Goal: Information Seeking & Learning: Compare options

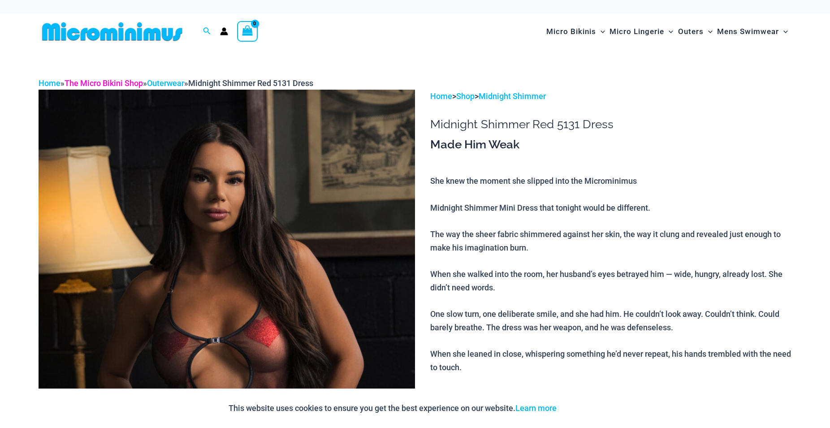
click at [111, 86] on link "The Micro Bikini Shop" at bounding box center [104, 82] width 78 height 9
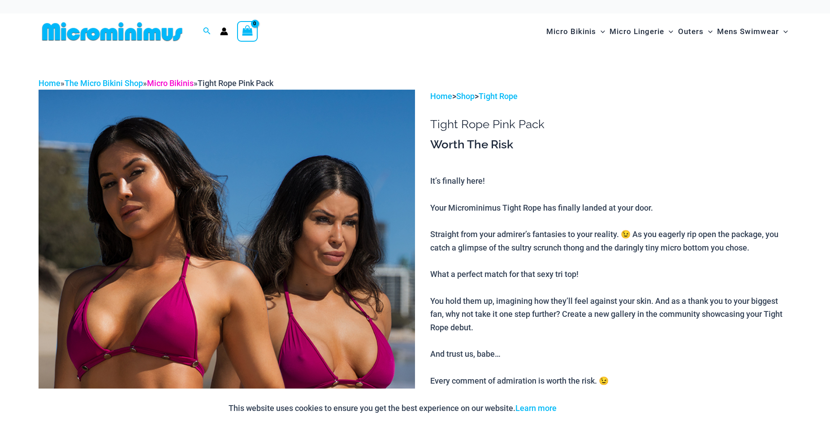
click at [173, 80] on link "Micro Bikinis" at bounding box center [170, 82] width 47 height 9
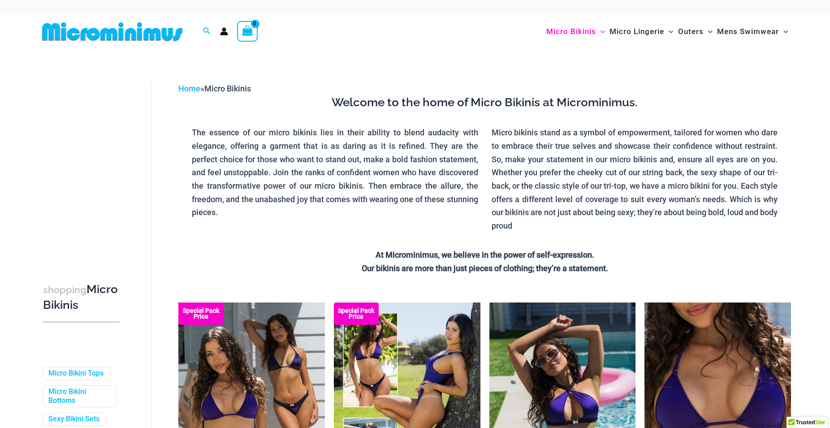
click at [192, 83] on div "Home » Micro Bikinis" at bounding box center [484, 88] width 612 height 13
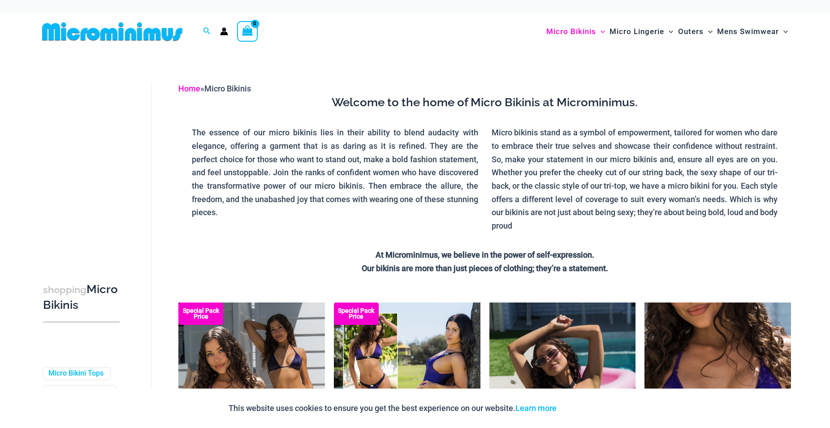
click at [192, 89] on link "Home" at bounding box center [189, 88] width 22 height 9
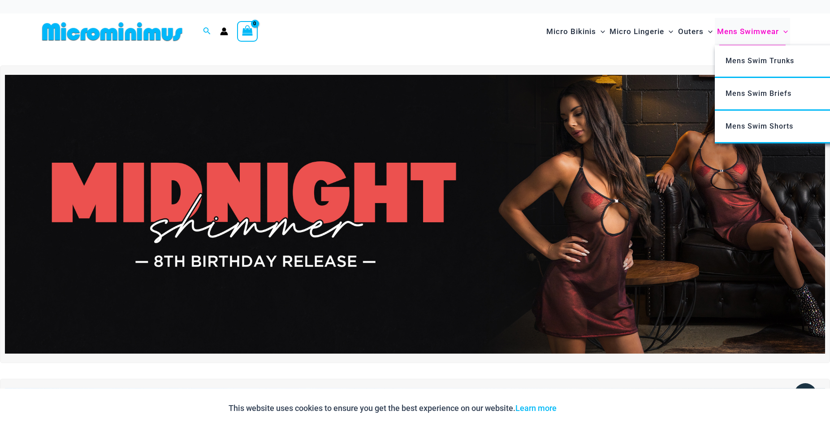
click at [732, 29] on span "Mens Swimwear" at bounding box center [748, 31] width 62 height 23
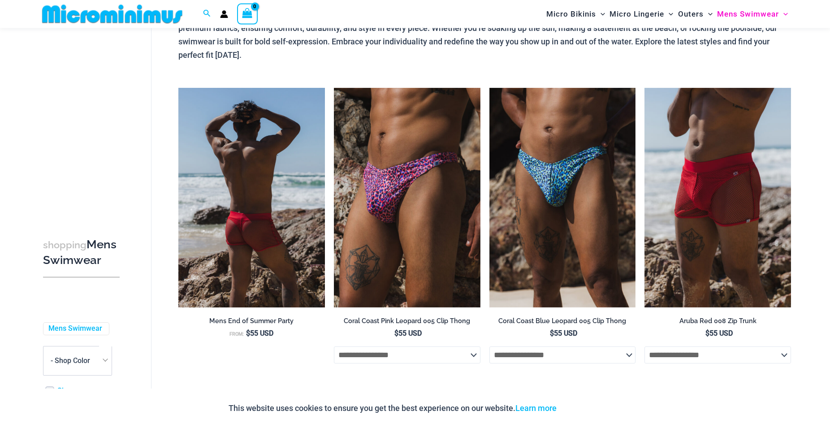
scroll to position [90, 0]
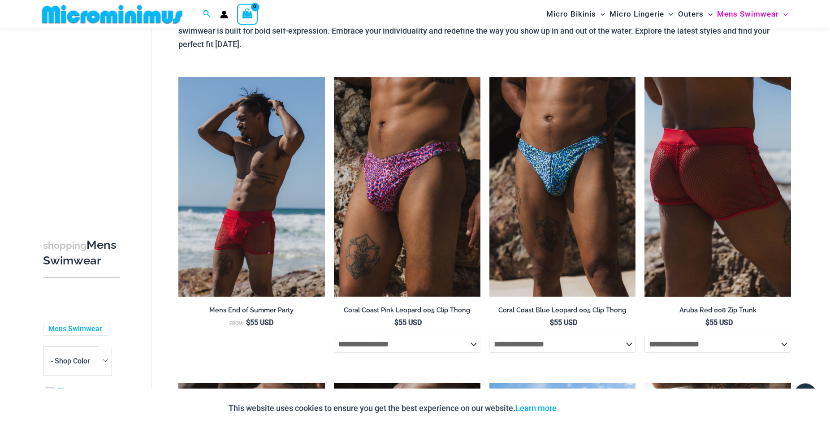
click at [694, 193] on img at bounding box center [717, 187] width 146 height 220
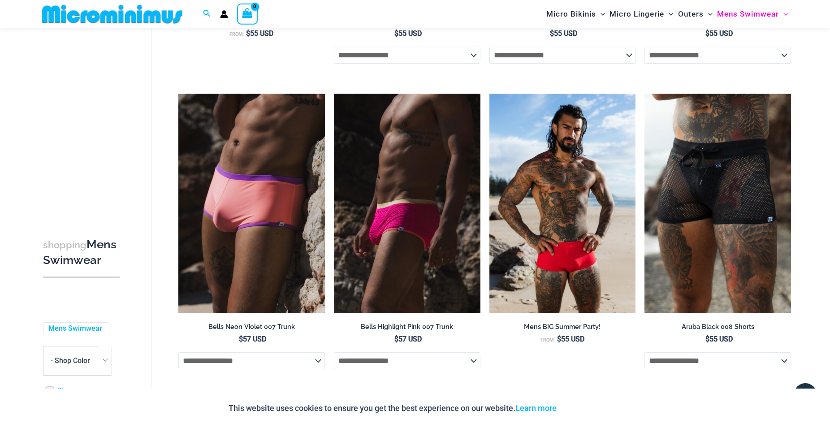
scroll to position [379, 0]
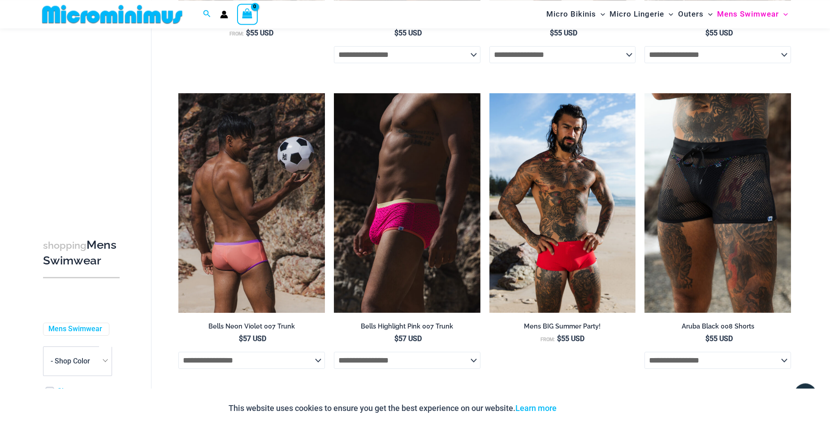
click at [273, 252] on img at bounding box center [251, 203] width 146 height 220
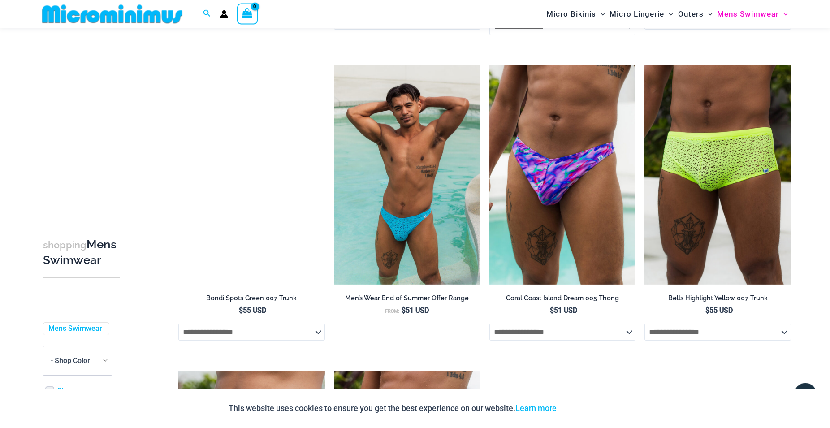
scroll to position [1632, 0]
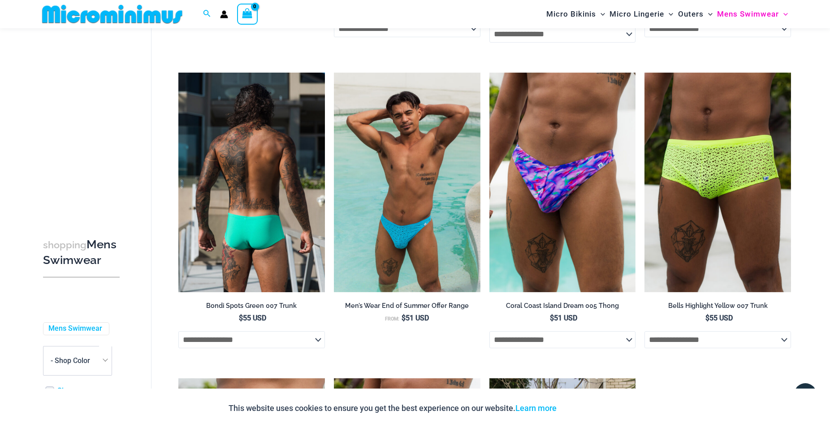
click at [293, 230] on img at bounding box center [251, 183] width 146 height 220
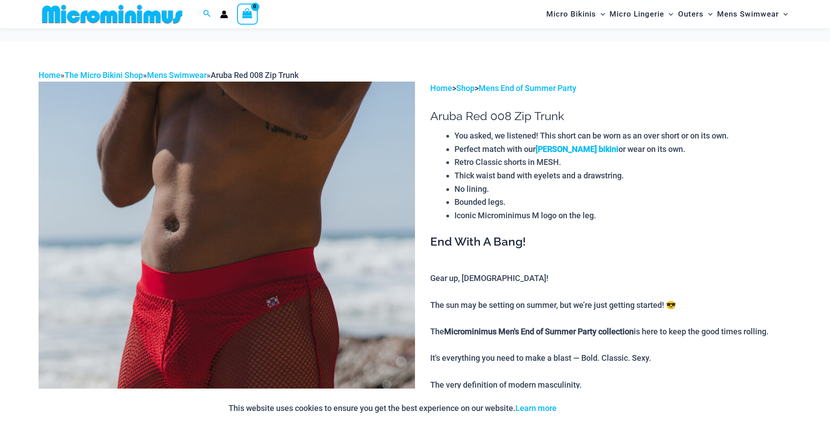
scroll to position [395, 0]
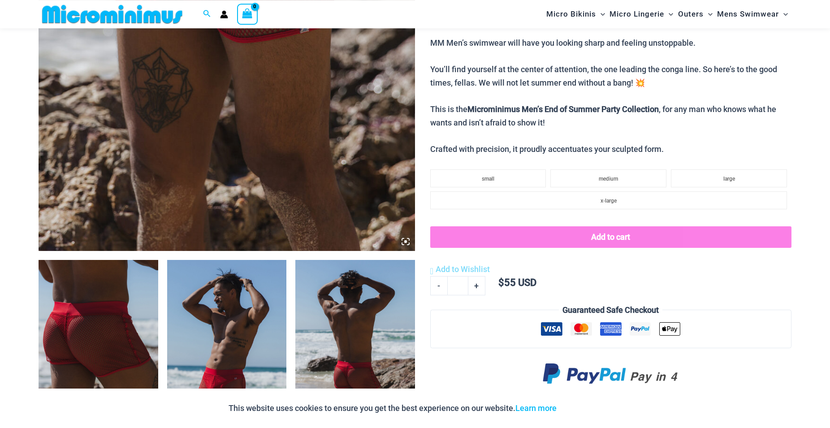
click at [237, 333] on img at bounding box center [227, 349] width 120 height 179
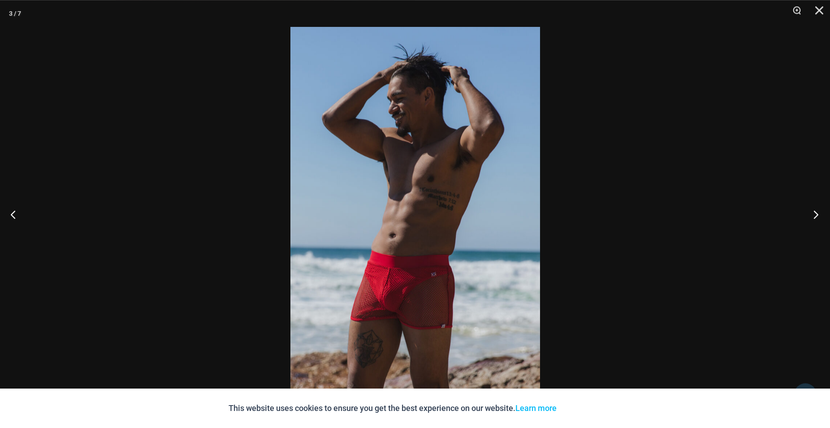
click at [809, 215] on button "Next" at bounding box center [813, 214] width 34 height 45
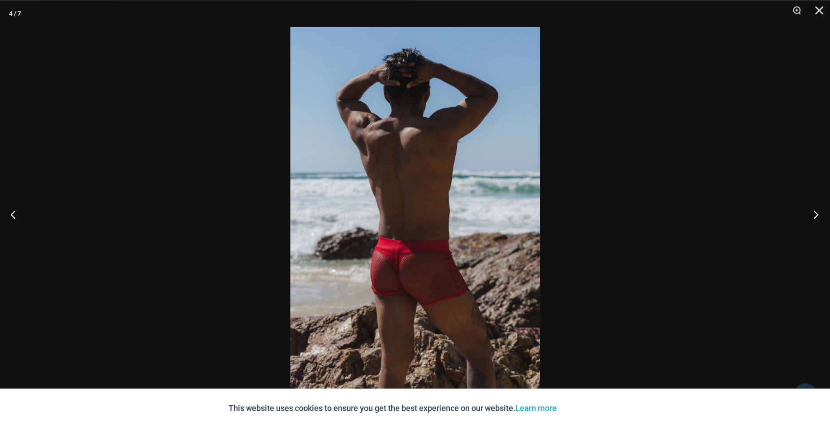
click at [809, 215] on button "Next" at bounding box center [813, 214] width 34 height 45
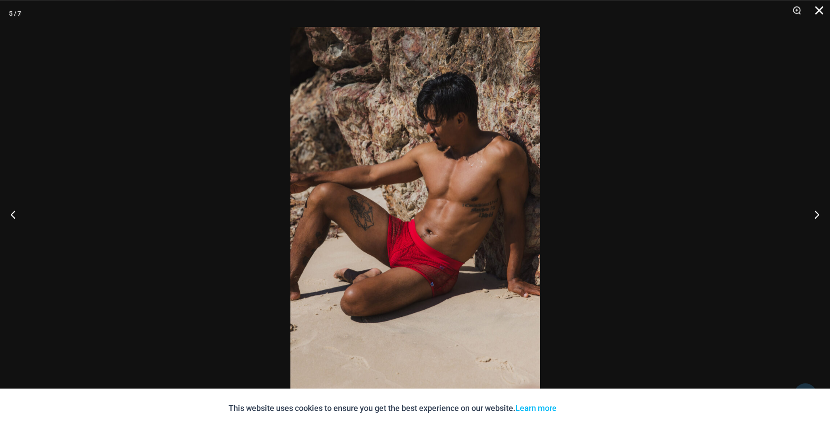
click at [819, 14] on button "Close" at bounding box center [816, 13] width 22 height 27
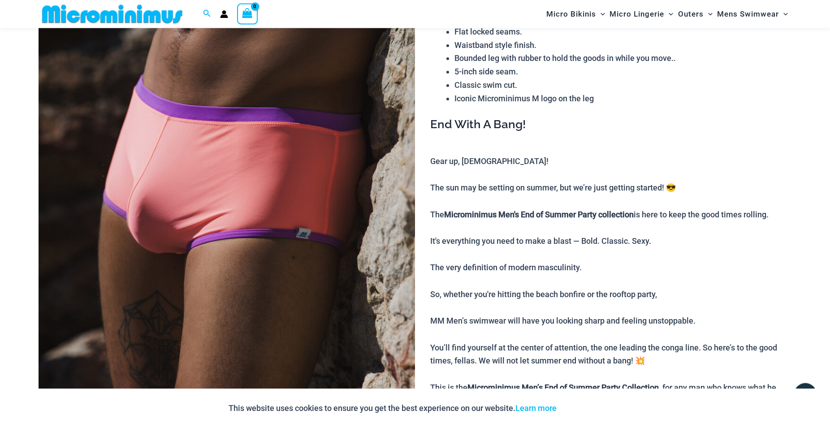
scroll to position [175, 0]
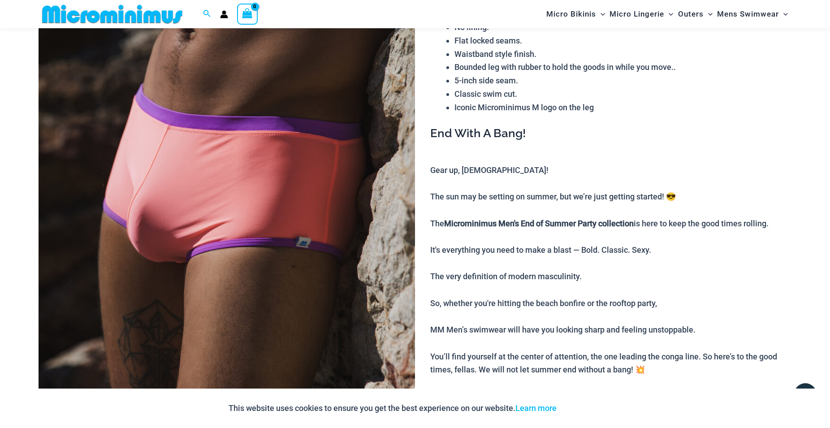
click at [305, 186] on img at bounding box center [227, 189] width 376 height 564
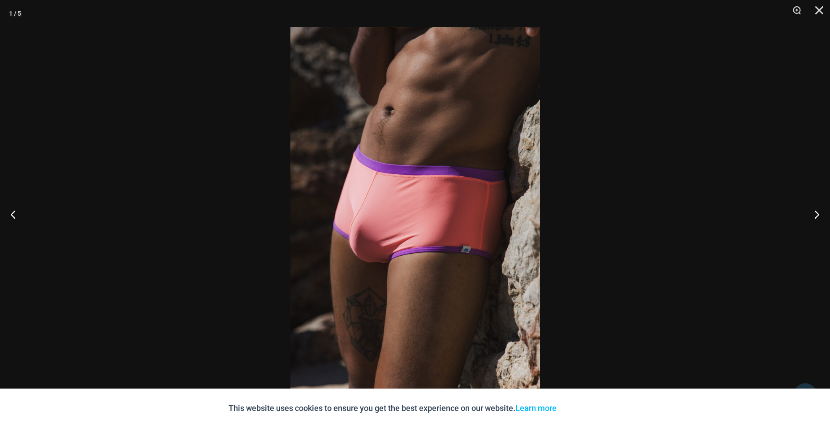
click at [409, 180] on img at bounding box center [415, 214] width 250 height 374
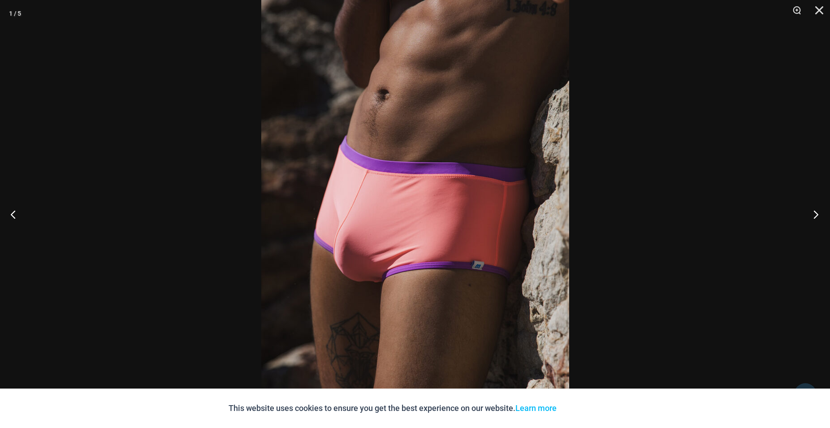
click at [816, 212] on button "Next" at bounding box center [813, 214] width 34 height 45
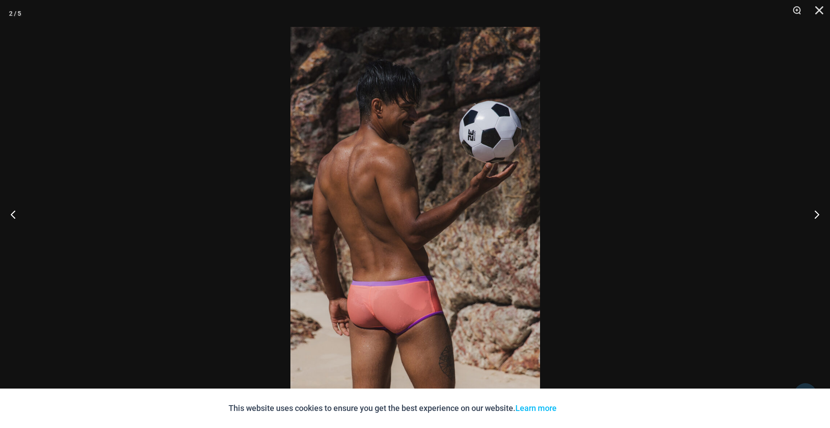
click at [392, 313] on img at bounding box center [415, 214] width 250 height 374
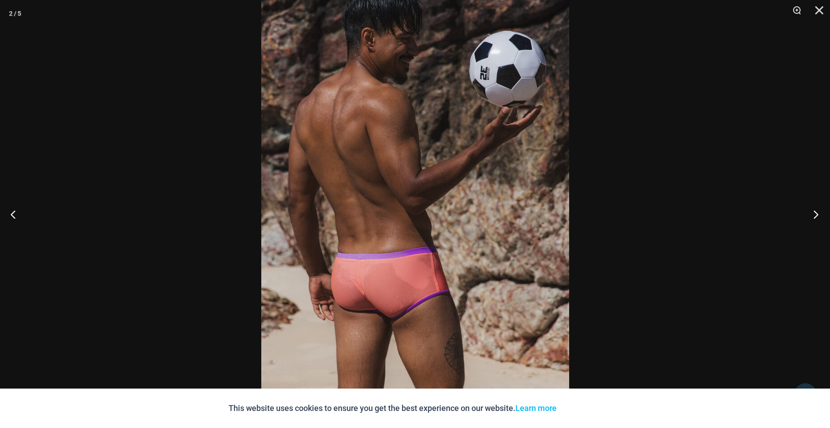
click at [808, 217] on button "Next" at bounding box center [813, 214] width 34 height 45
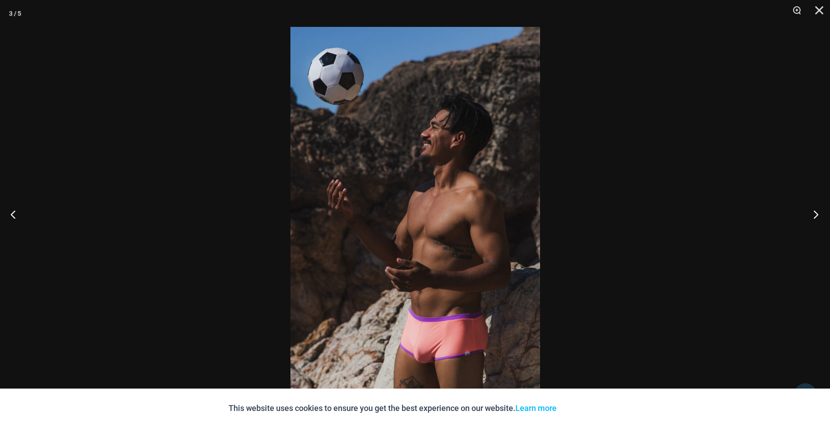
click at [806, 216] on button "Next" at bounding box center [813, 214] width 34 height 45
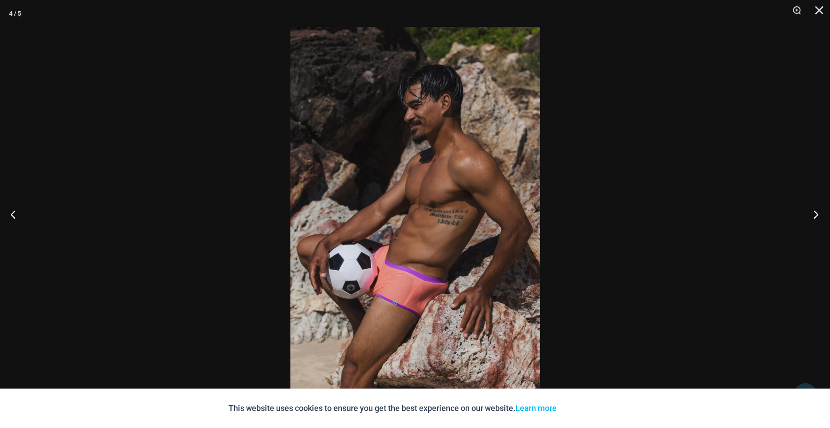
click at [806, 216] on button "Next" at bounding box center [813, 214] width 34 height 45
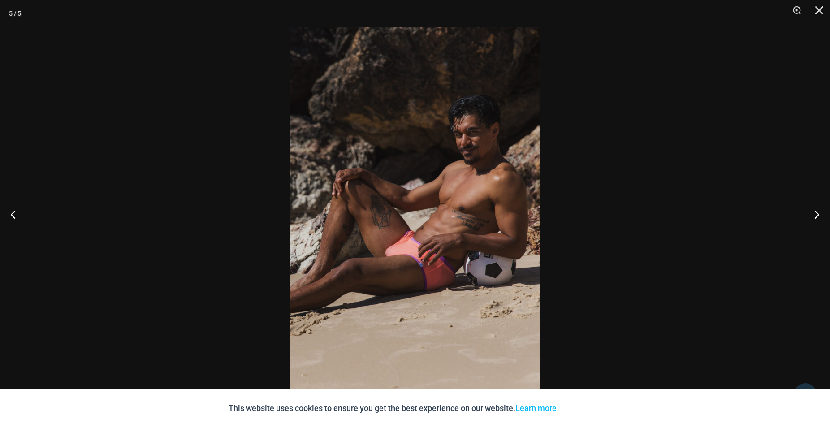
click at [325, 207] on img at bounding box center [415, 214] width 250 height 374
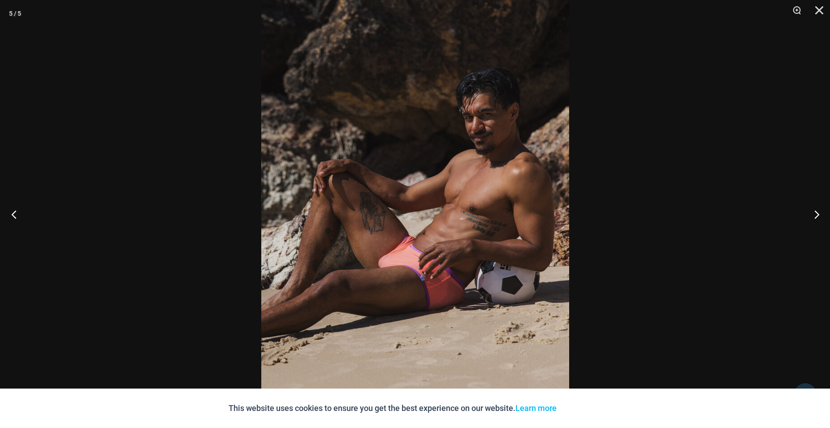
click at [15, 219] on button "Previous" at bounding box center [17, 214] width 34 height 45
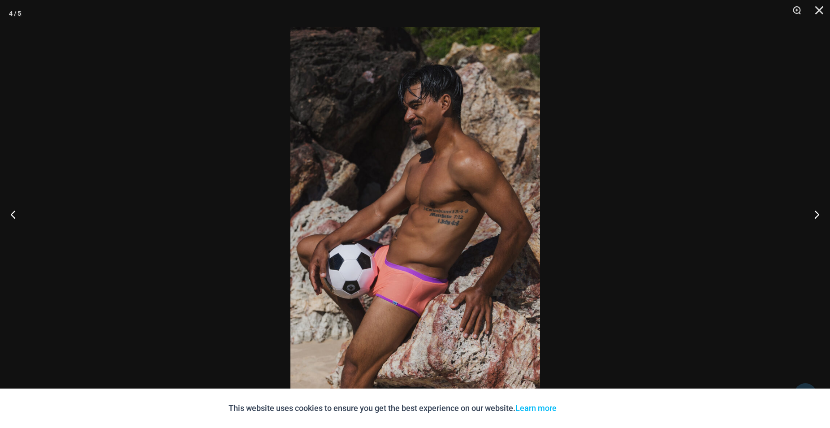
click at [417, 283] on img at bounding box center [415, 214] width 250 height 374
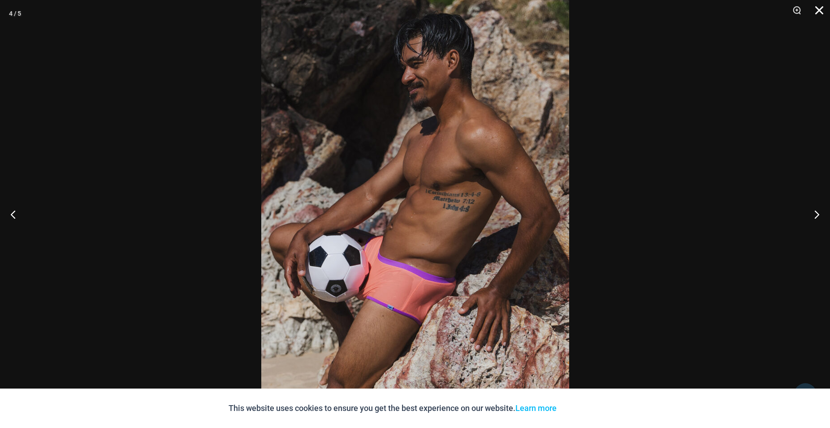
click at [818, 14] on button "Close" at bounding box center [816, 13] width 22 height 27
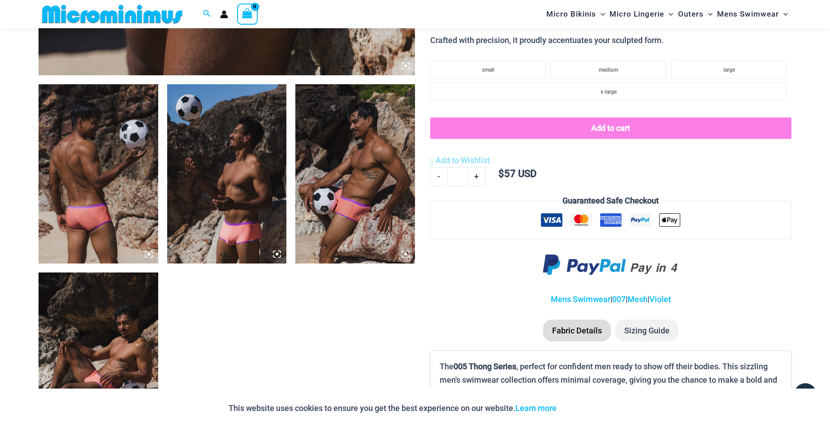
scroll to position [686, 0]
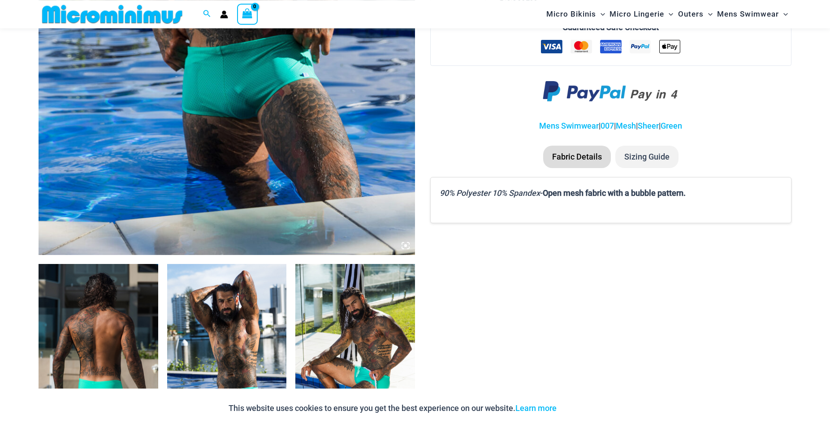
scroll to position [501, 0]
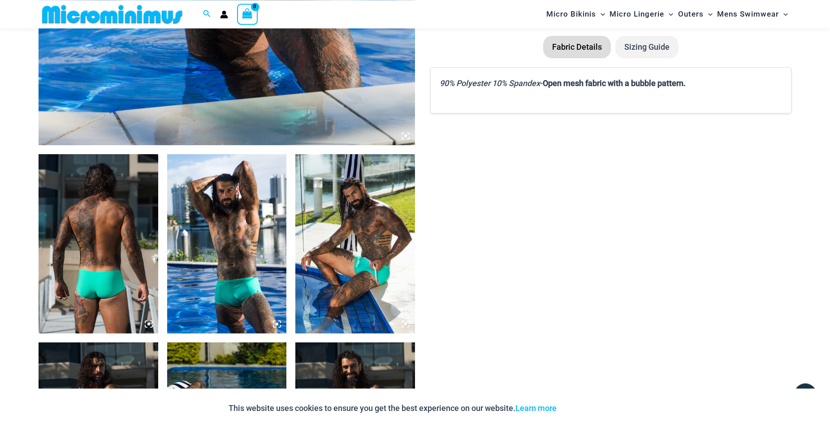
click at [248, 305] on img at bounding box center [227, 243] width 120 height 179
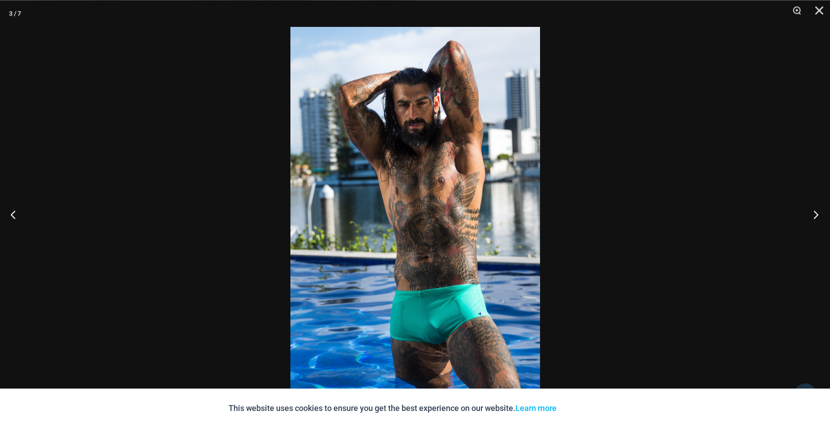
click at [813, 211] on button "Next" at bounding box center [813, 214] width 34 height 45
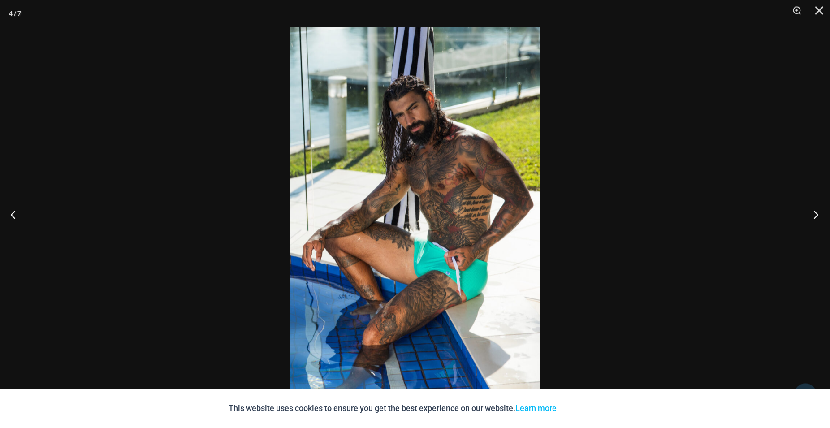
click at [813, 211] on button "Next" at bounding box center [813, 214] width 34 height 45
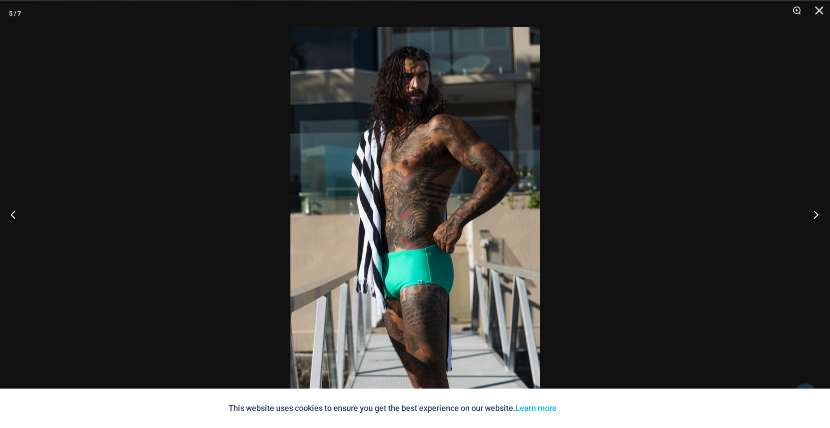
click at [813, 211] on button "Next" at bounding box center [813, 214] width 34 height 45
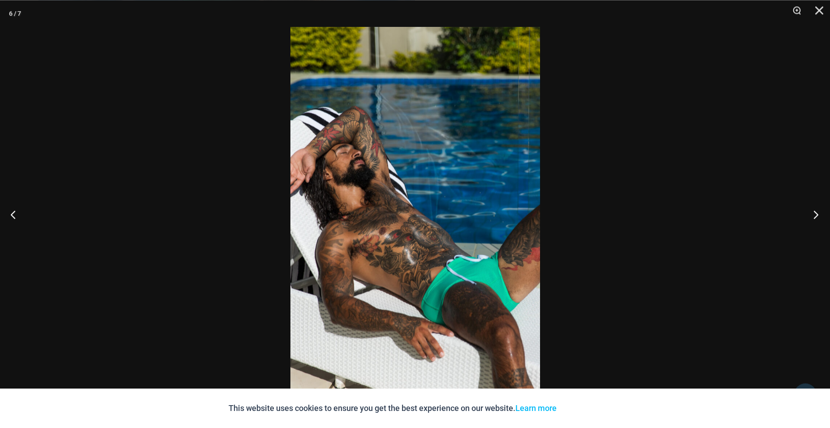
click at [813, 211] on button "Next" at bounding box center [813, 214] width 34 height 45
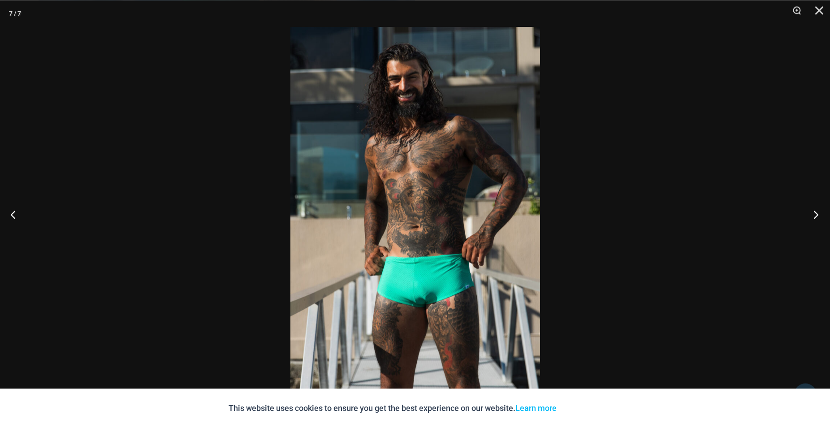
click at [813, 211] on button "Next" at bounding box center [813, 214] width 34 height 45
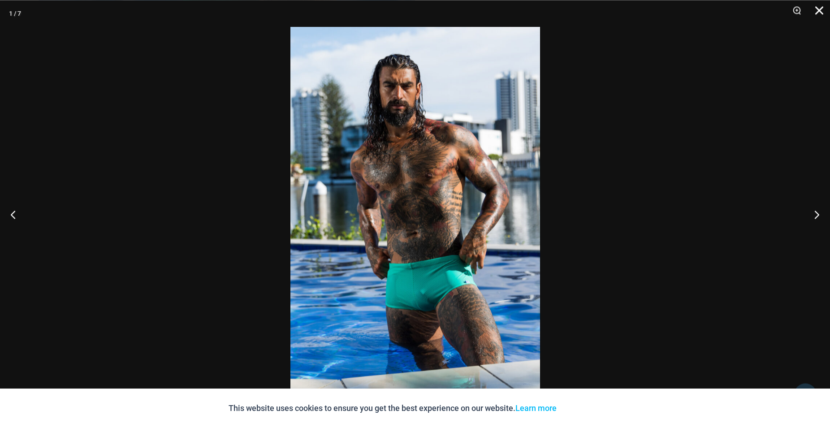
click at [820, 12] on button "Close" at bounding box center [816, 13] width 22 height 27
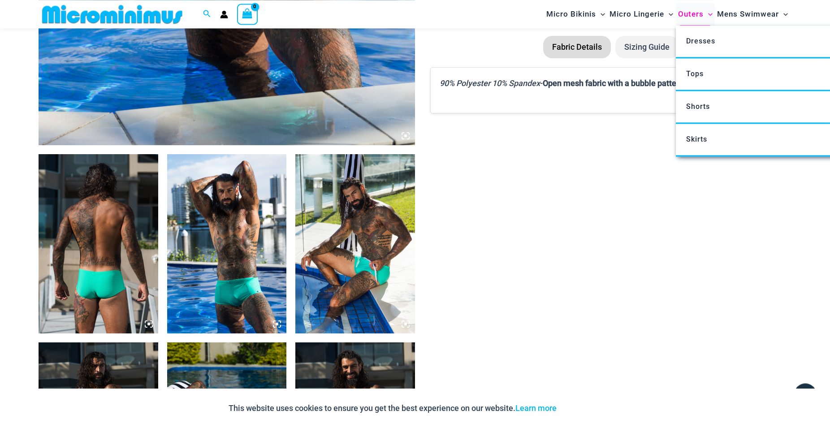
click at [692, 13] on span "Outers" at bounding box center [691, 14] width 26 height 23
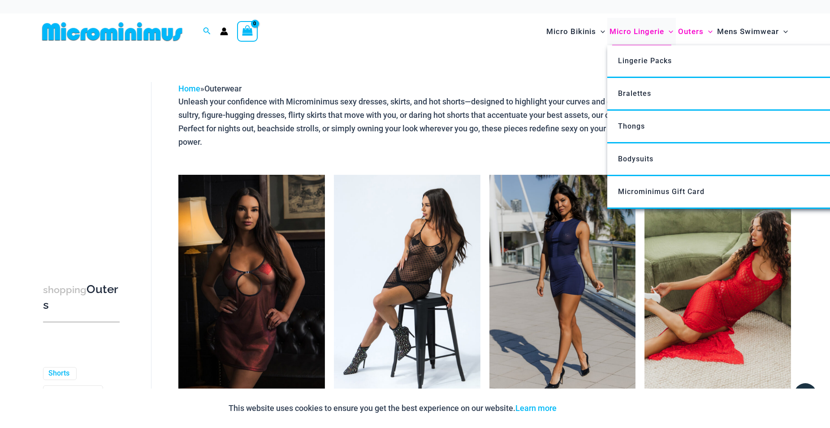
click at [633, 29] on span "Micro Lingerie" at bounding box center [636, 31] width 55 height 23
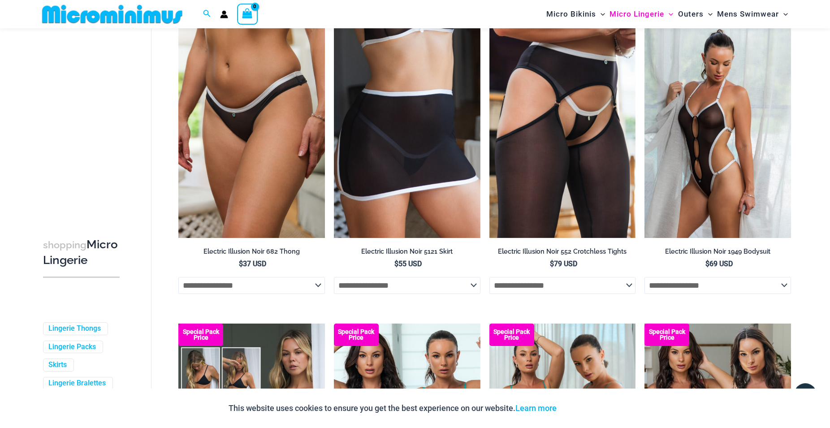
scroll to position [1948, 0]
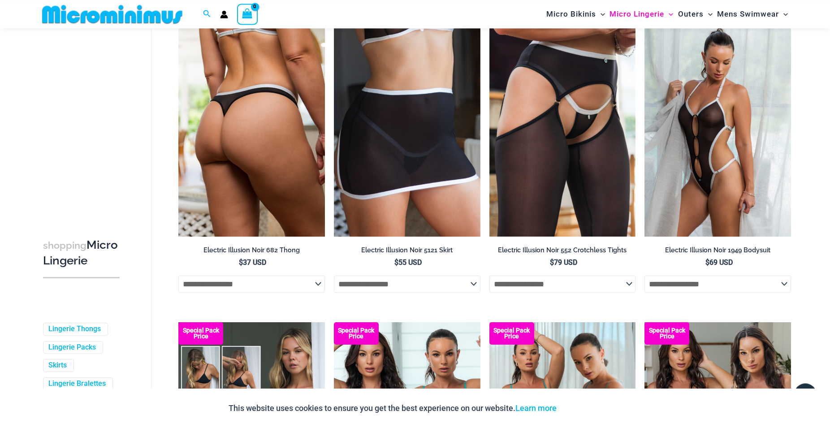
click at [314, 181] on img at bounding box center [251, 127] width 146 height 220
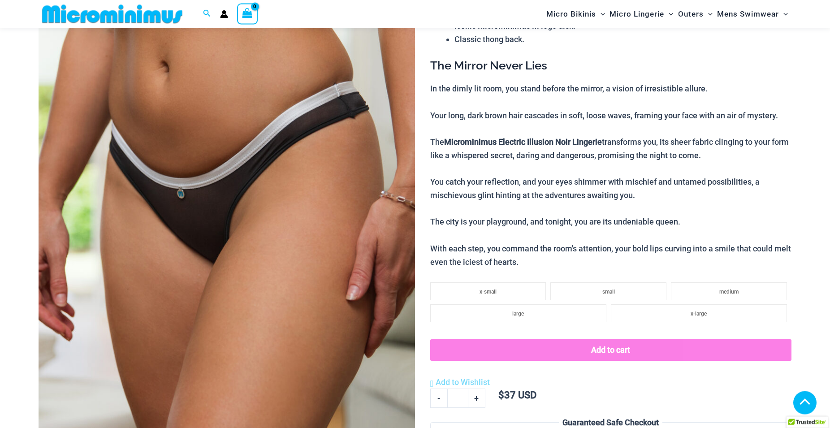
scroll to position [388, 0]
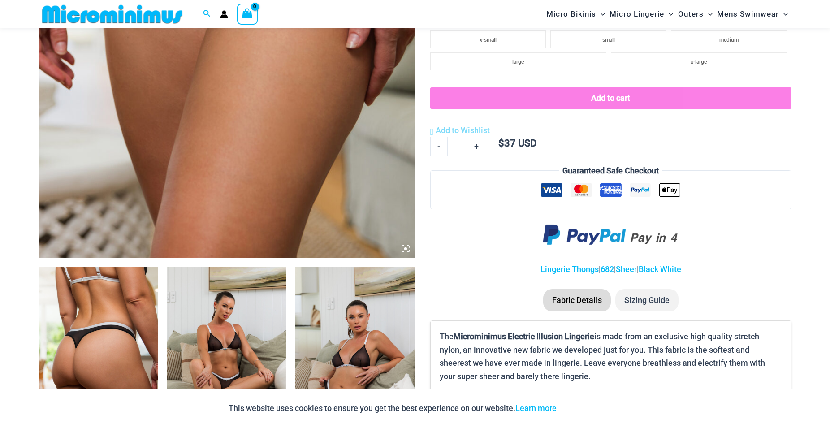
click at [234, 351] on img at bounding box center [227, 356] width 120 height 179
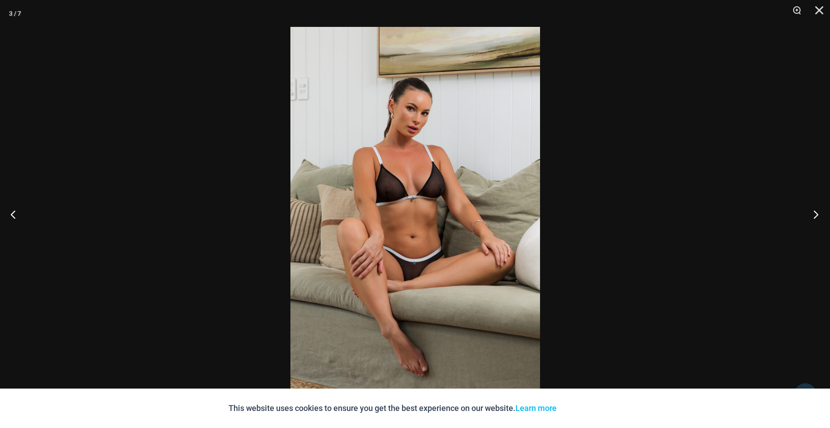
click at [811, 211] on button "Next" at bounding box center [813, 214] width 34 height 45
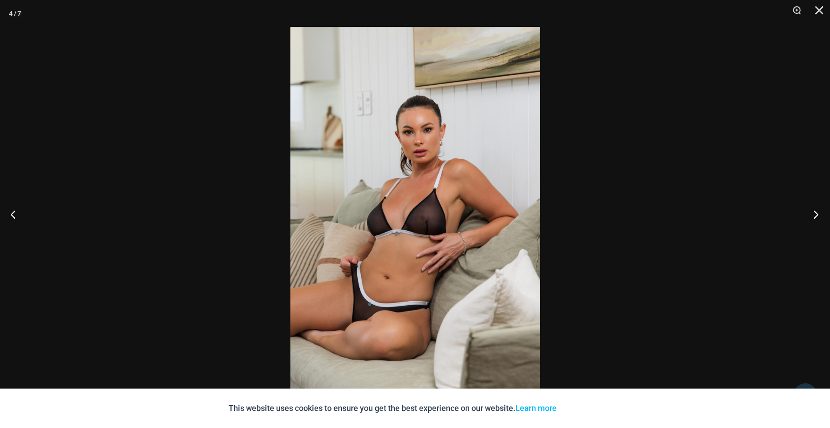
click at [811, 211] on button "Next" at bounding box center [813, 214] width 34 height 45
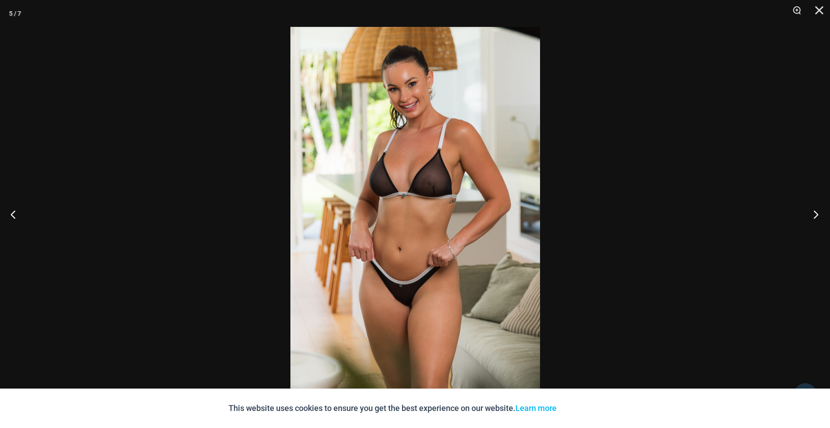
click at [811, 211] on button "Next" at bounding box center [813, 214] width 34 height 45
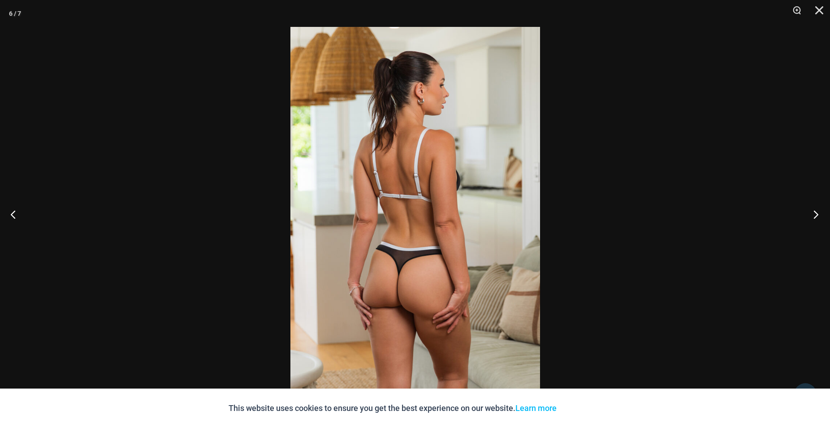
click at [811, 211] on button "Next" at bounding box center [813, 214] width 34 height 45
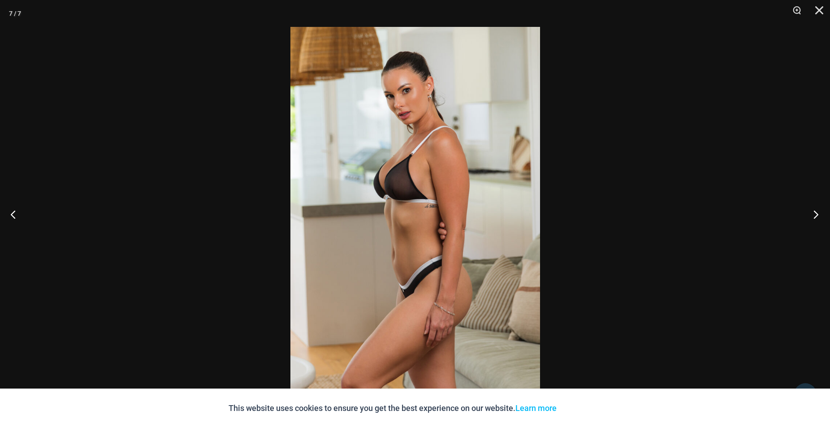
click at [811, 211] on button "Next" at bounding box center [813, 214] width 34 height 45
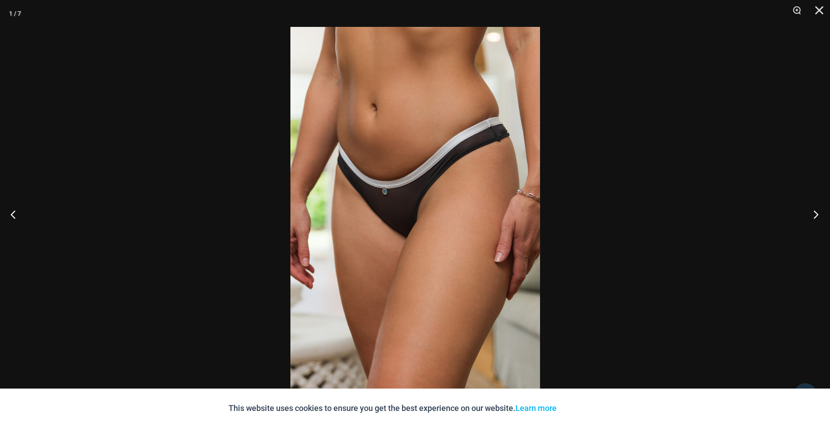
click at [811, 211] on button "Next" at bounding box center [813, 214] width 34 height 45
